Goal: Browse casually

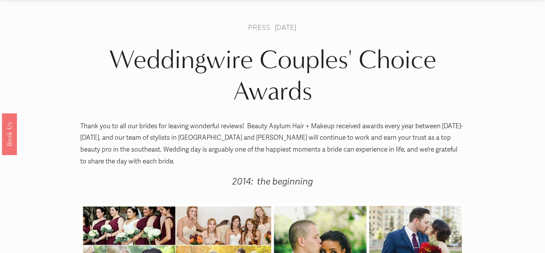
scroll to position [26, 0]
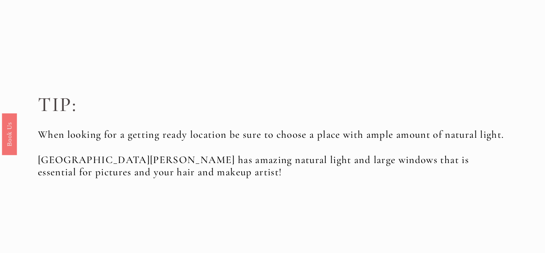
scroll to position [11, 0]
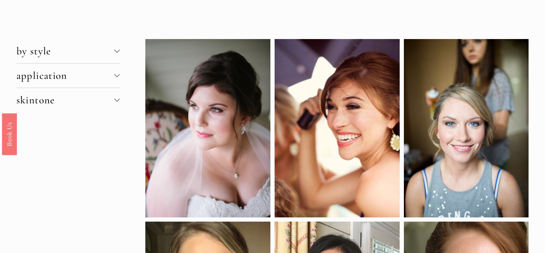
scroll to position [25, 0]
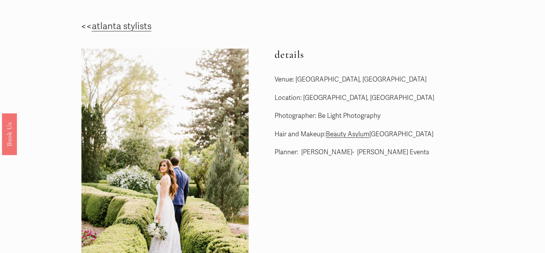
scroll to position [28, 0]
